Goal: Task Accomplishment & Management: Manage account settings

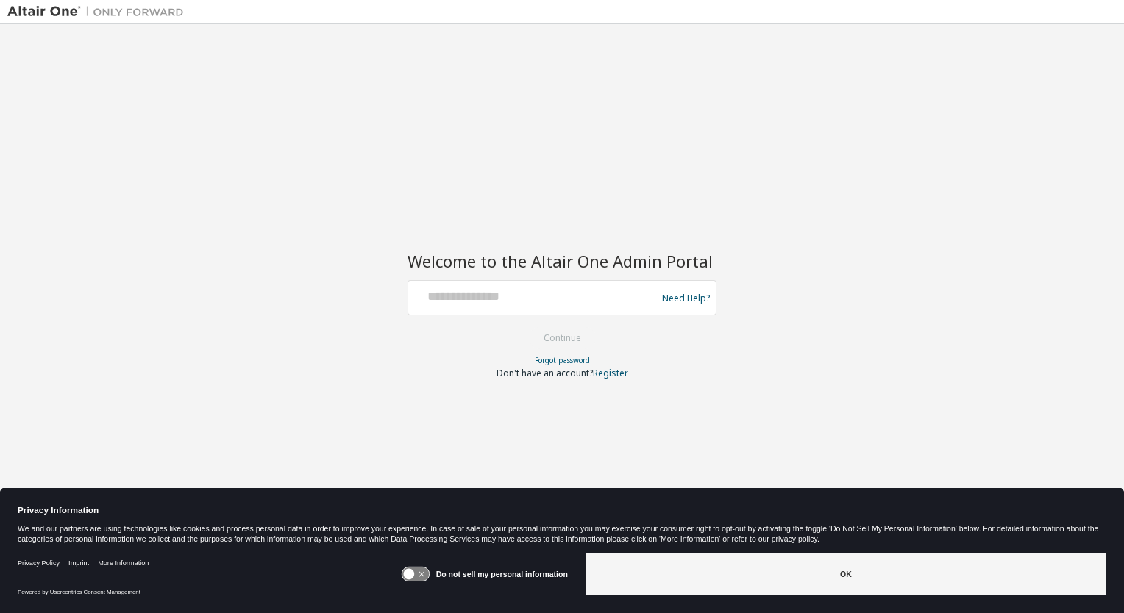
click at [443, 317] on form "Need Help? Please make sure that you provide your Global Login as email (e.g. @…" at bounding box center [561, 329] width 309 height 99
click at [48, 4] on img at bounding box center [99, 11] width 184 height 15
click at [443, 296] on input "text" at bounding box center [534, 294] width 240 height 21
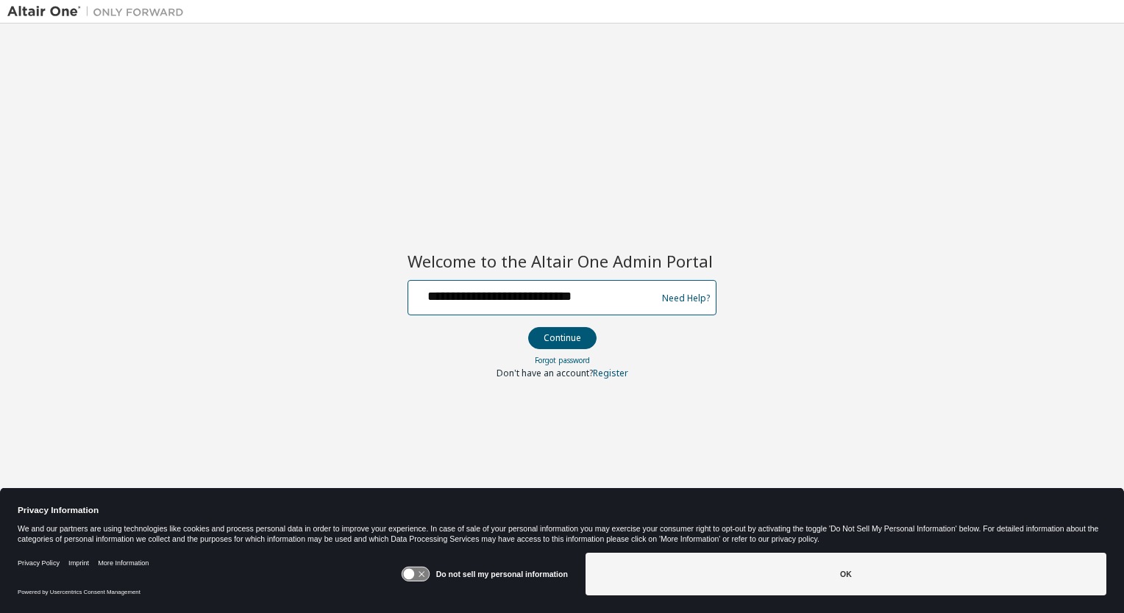
type input "**********"
click at [443, 327] on button "Continue" at bounding box center [562, 338] width 68 height 22
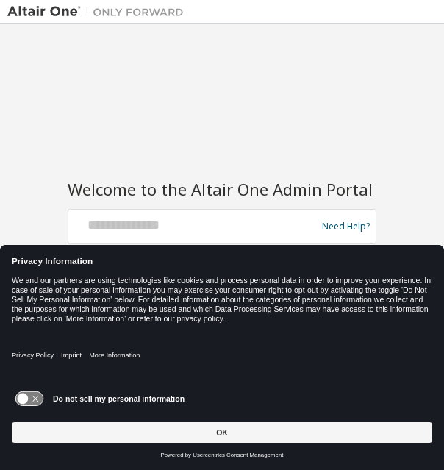
drag, startPoint x: 3, startPoint y: 99, endPoint x: -113, endPoint y: 107, distance: 116.4
click at [0, 107] on html "Welcome to the Altair One Admin Portal Need Help? Please make sure that you pro…" at bounding box center [222, 235] width 444 height 470
drag, startPoint x: 13, startPoint y: 41, endPoint x: 11, endPoint y: 137, distance: 95.6
click at [11, 137] on div "Welcome to the Altair One Admin Portal Need Help? Please make sure that you pro…" at bounding box center [221, 225] width 429 height 389
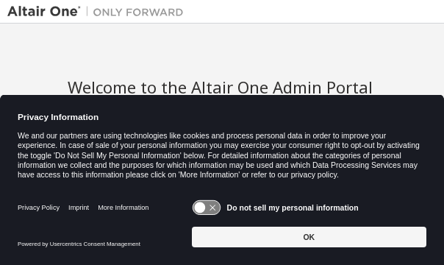
click at [0, 10] on html "Welcome to the Altair One Admin Portal Need Help? Please make sure that you pro…" at bounding box center [222, 132] width 444 height 265
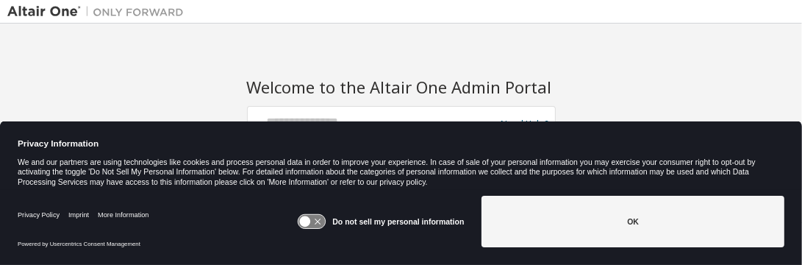
drag, startPoint x: 36, startPoint y: 56, endPoint x: -369, endPoint y: 53, distance: 405.2
click at [0, 53] on html "Welcome to the Altair One Admin Portal Need Help? Please make sure that you pro…" at bounding box center [401, 132] width 802 height 265
drag, startPoint x: 0, startPoint y: 58, endPoint x: 0, endPoint y: 71, distance: 13.2
click at [0, 71] on html "Welcome to the Altair One Admin Portal Need Help? Please make sure that you pro…" at bounding box center [401, 132] width 802 height 265
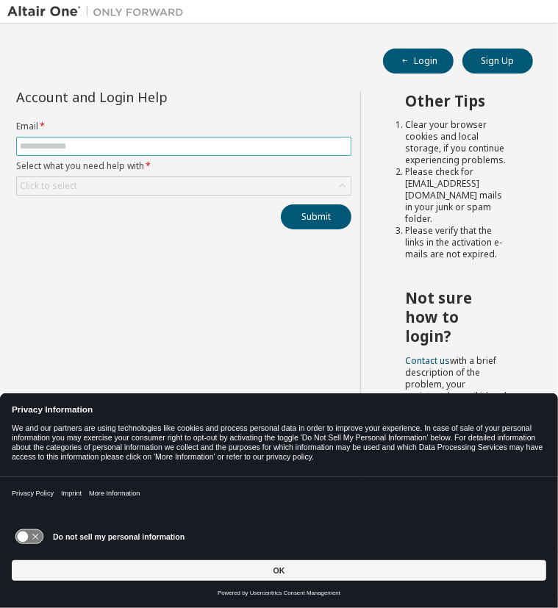
click at [242, 149] on input "text" at bounding box center [184, 146] width 328 height 12
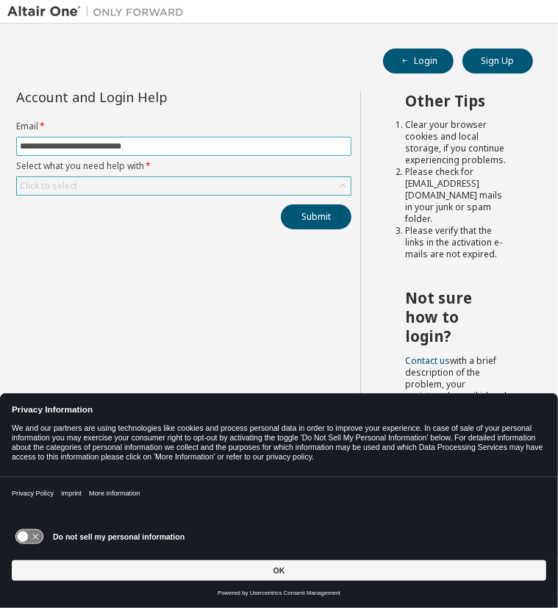
type input "**********"
click at [260, 179] on div "Click to select" at bounding box center [184, 186] width 334 height 18
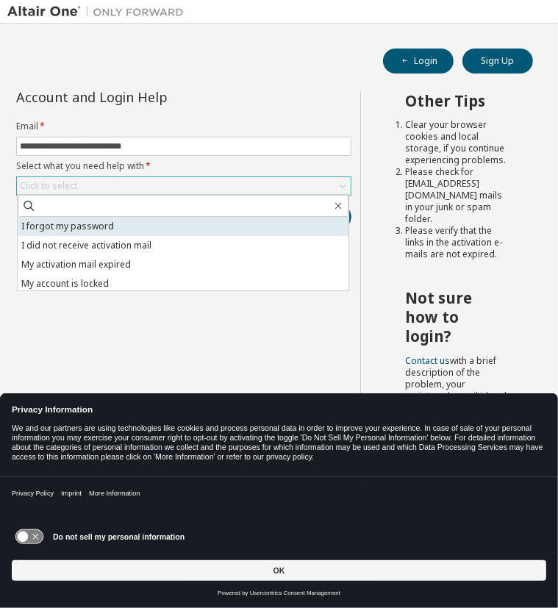
click at [226, 231] on li "I forgot my password" at bounding box center [183, 226] width 331 height 19
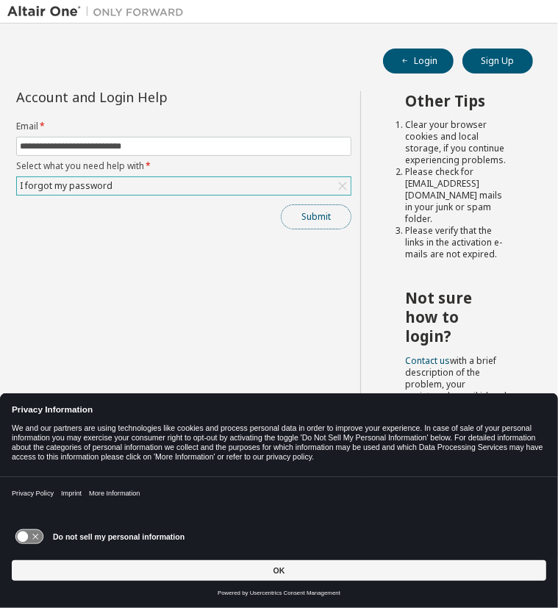
click at [311, 215] on button "Submit" at bounding box center [316, 216] width 71 height 25
click at [324, 222] on button "Submit" at bounding box center [316, 216] width 71 height 25
